Goal: Navigation & Orientation: Find specific page/section

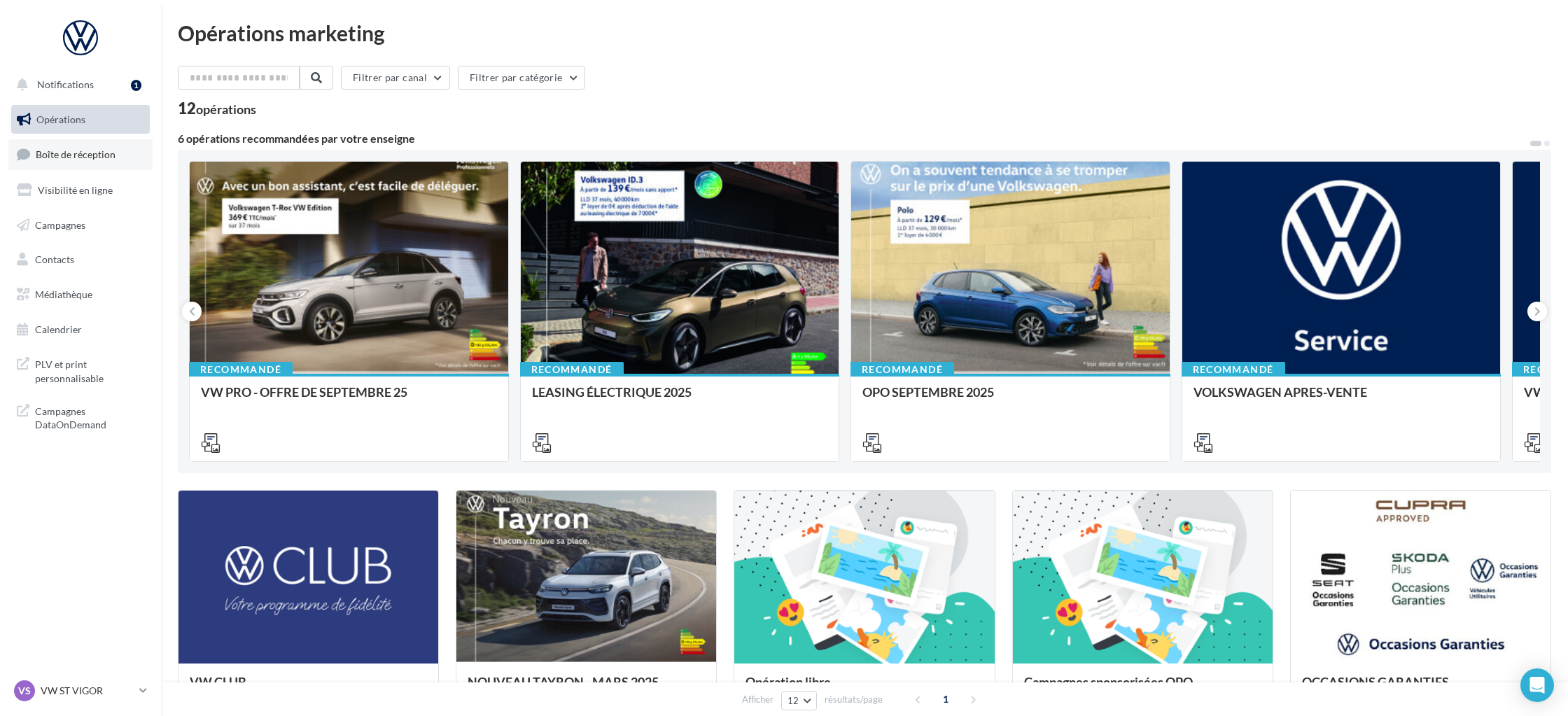
click at [97, 162] on link "Boîte de réception" at bounding box center [80, 154] width 144 height 30
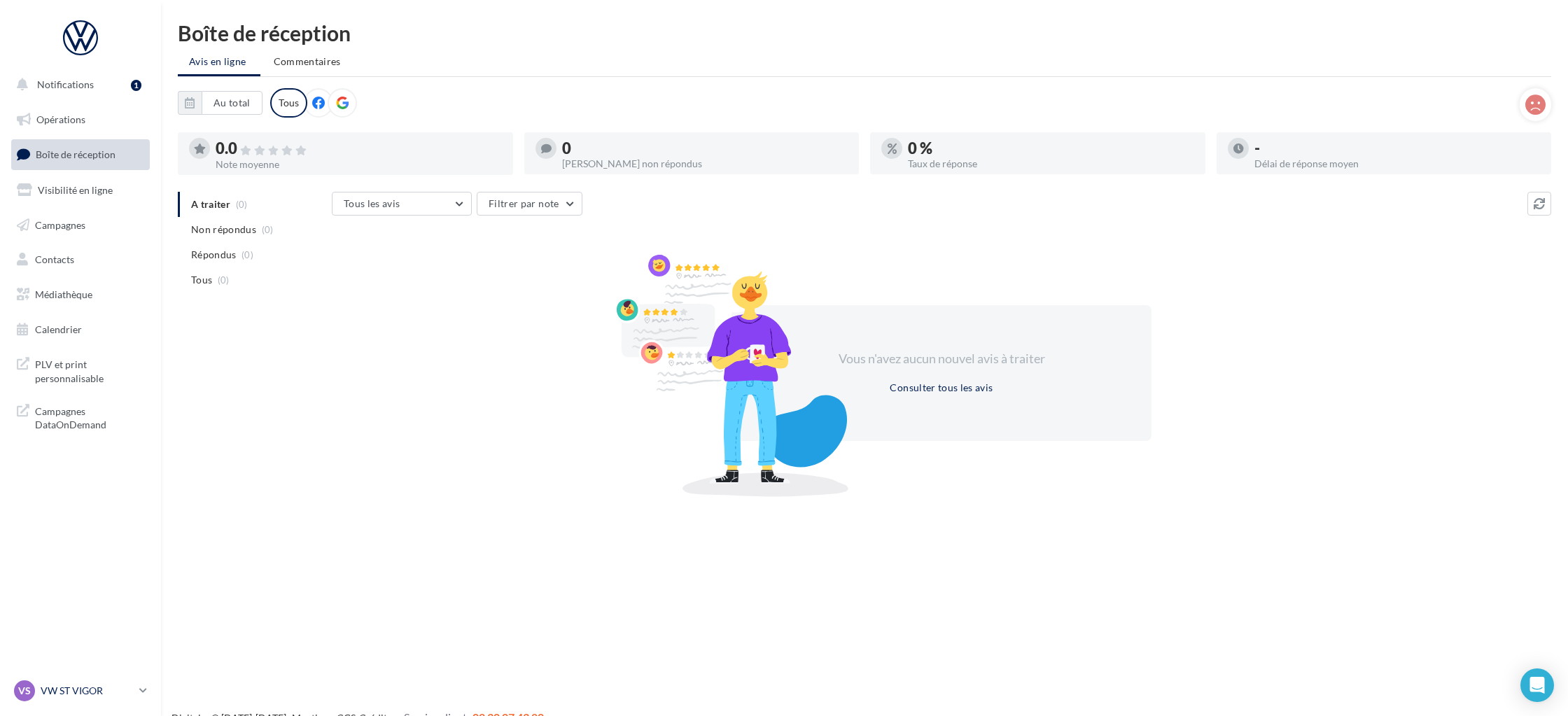
click at [123, 684] on p "VW ST VIGOR" at bounding box center [87, 691] width 93 height 14
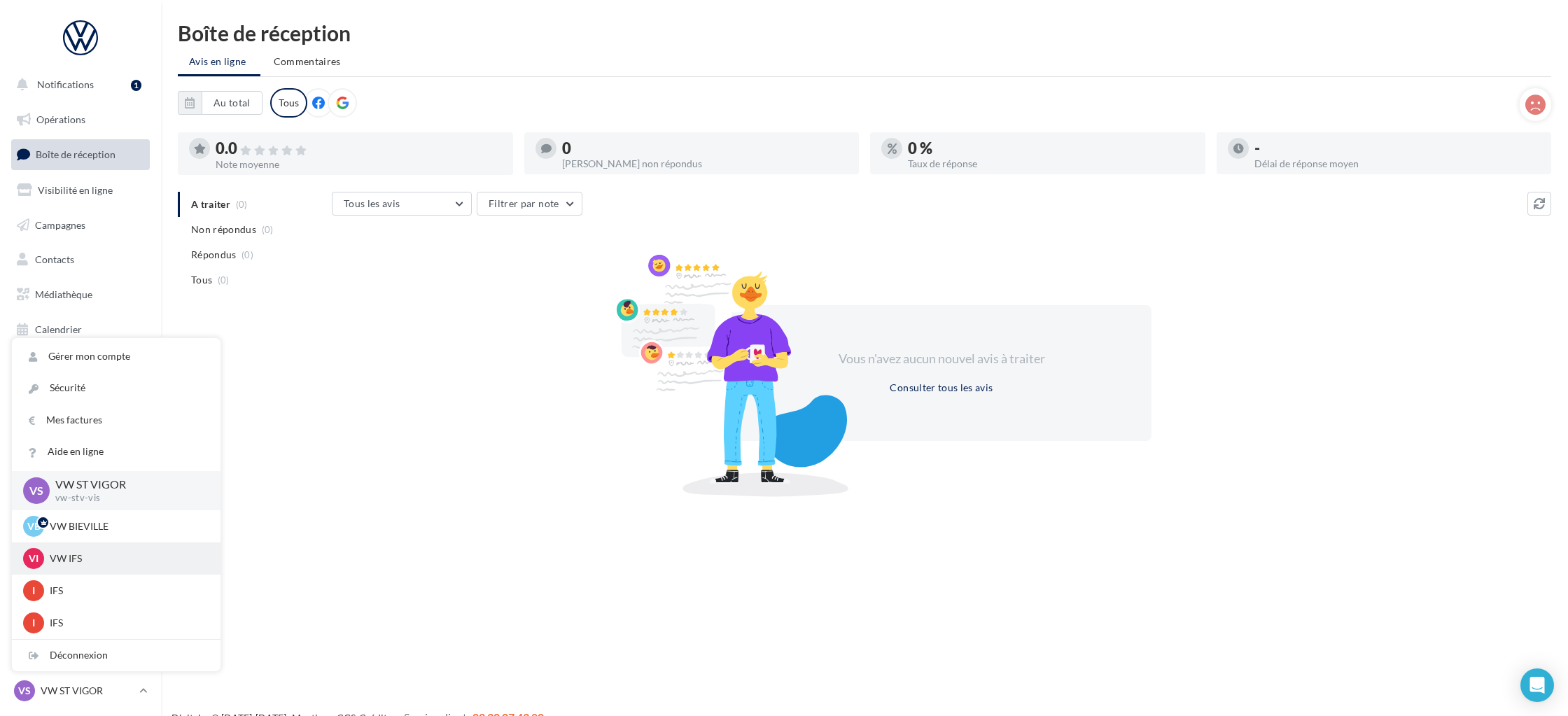
click at [102, 563] on p "VW IFS" at bounding box center [126, 558] width 154 height 14
